Goal: Information Seeking & Learning: Learn about a topic

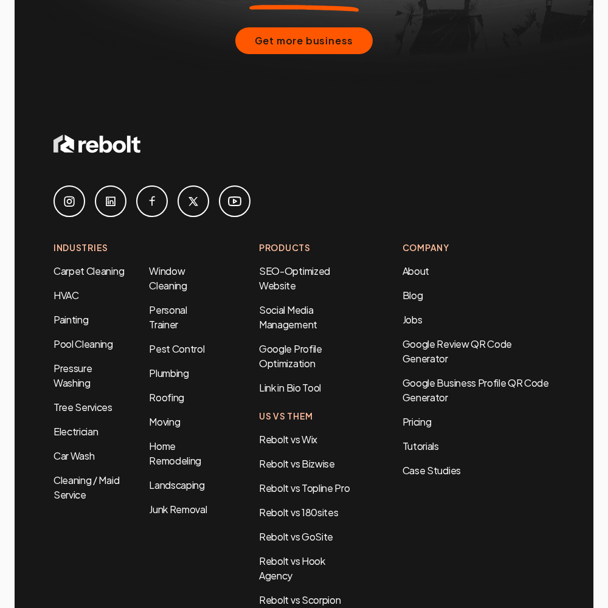
scroll to position [4927, 0]
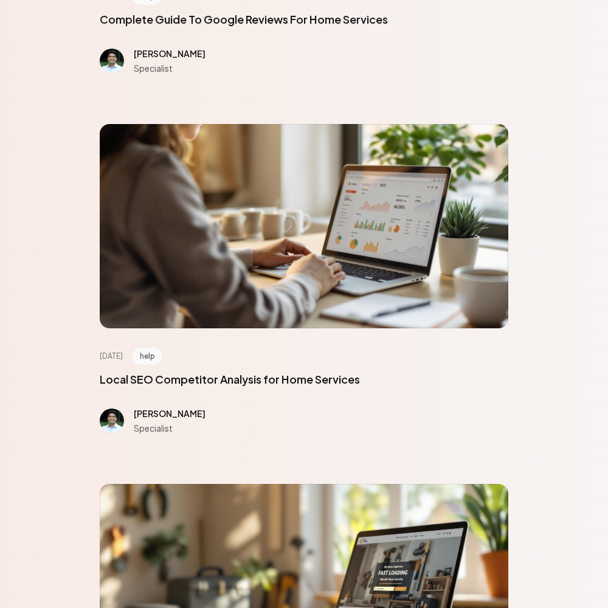
scroll to position [5470, 0]
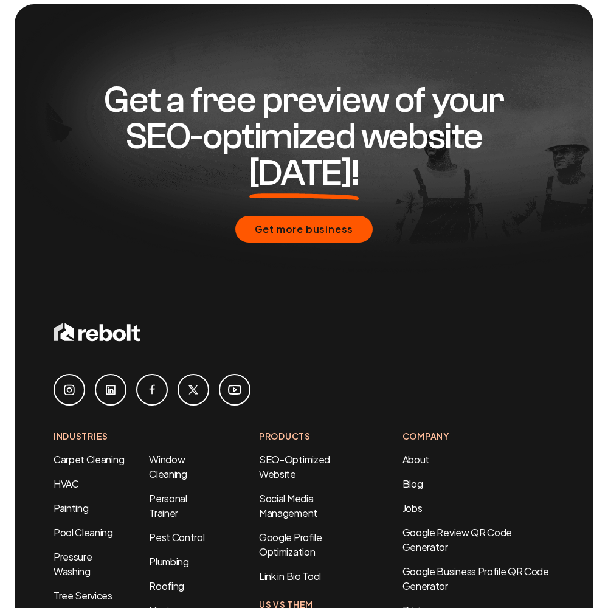
scroll to position [890, 0]
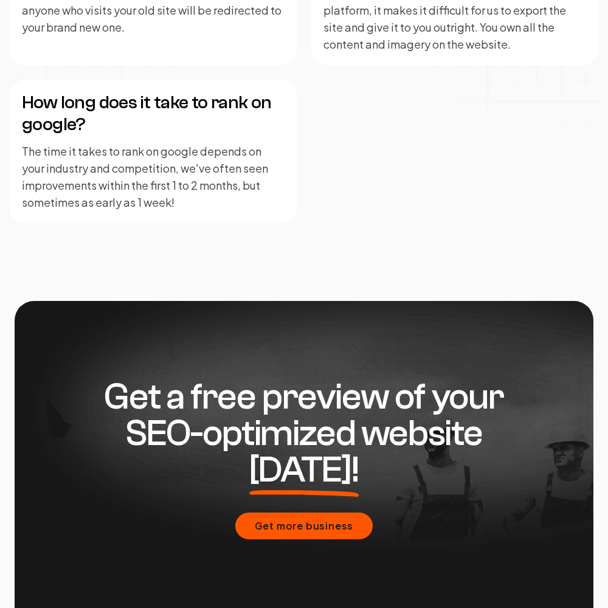
scroll to position [2993, 0]
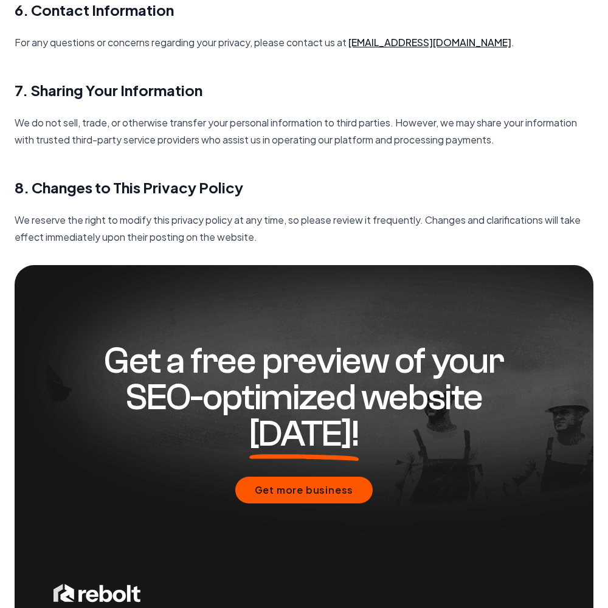
scroll to position [1759, 0]
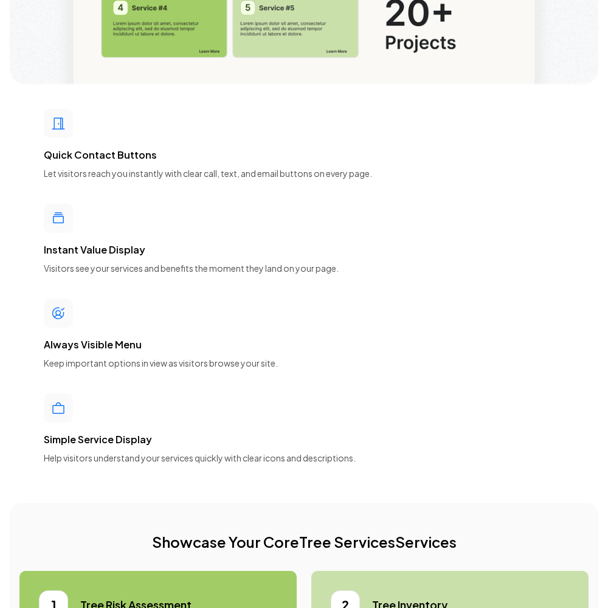
scroll to position [5470, 0]
